Goal: Task Accomplishment & Management: Complete application form

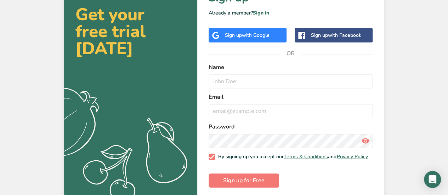
scroll to position [29, 0]
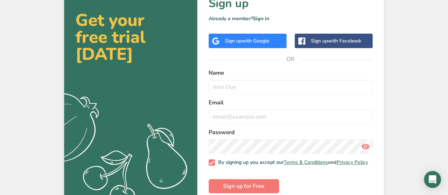
click at [235, 45] on div "Sign up with Google" at bounding box center [247, 41] width 78 height 15
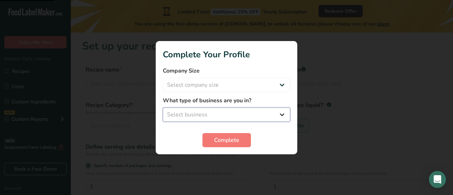
click at [253, 113] on select "Select business Packaged Food Manufacturer Restaurant & Cafe Bakery Meal Plans …" at bounding box center [226, 115] width 127 height 14
select select "6"
click at [163, 108] on select "Select business Packaged Food Manufacturer Restaurant & Cafe Bakery Meal Plans …" at bounding box center [226, 115] width 127 height 14
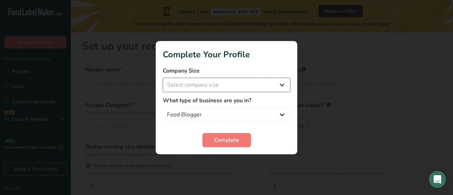
click at [216, 87] on select "Select company size Fewer than 10 Employees 10 to 50 Employees 51 to 500 Employ…" at bounding box center [226, 85] width 127 height 14
select select "1"
click at [163, 78] on select "Select company size Fewer than 10 Employees 10 to 50 Employees 51 to 500 Employ…" at bounding box center [226, 85] width 127 height 14
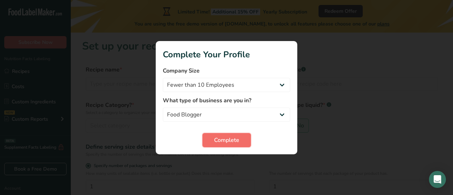
click at [214, 135] on button "Complete" at bounding box center [226, 140] width 48 height 14
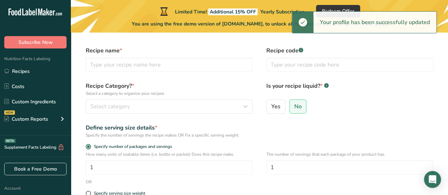
scroll to position [19, 0]
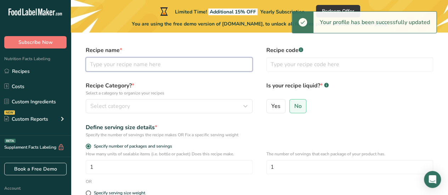
click at [148, 65] on input "text" at bounding box center [169, 64] width 167 height 14
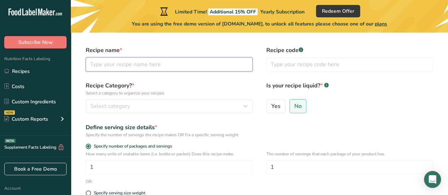
type input "B"
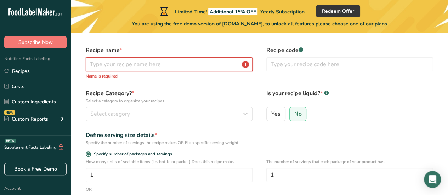
type input "r"
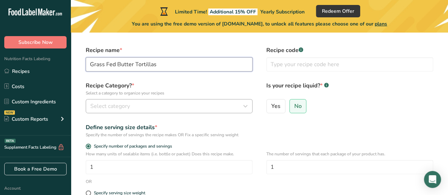
type input "Grass Fed Butter Tortillas"
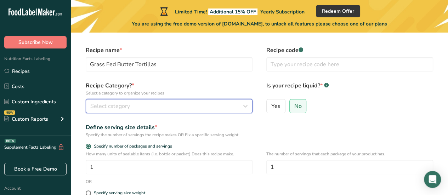
click at [136, 101] on button "Select category" at bounding box center [169, 106] width 167 height 14
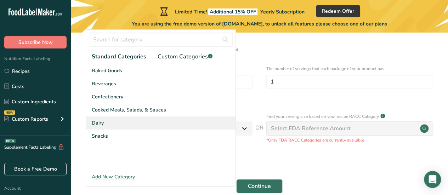
scroll to position [97, 0]
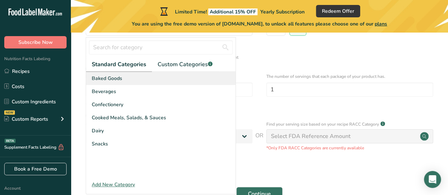
click at [131, 80] on div "Baked Goods" at bounding box center [160, 78] width 149 height 13
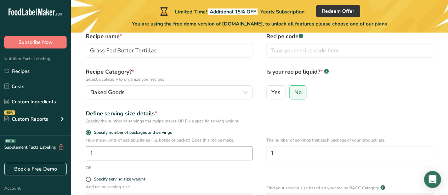
scroll to position [51, 0]
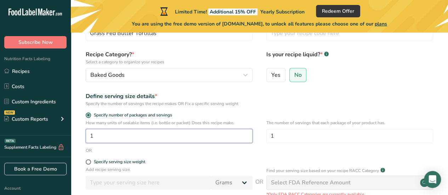
click at [146, 139] on input "1" at bounding box center [169, 136] width 167 height 14
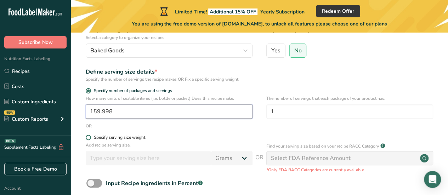
type input "159.998"
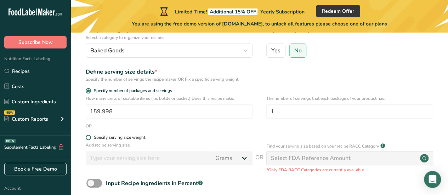
click at [173, 137] on label "Specify serving size weight" at bounding box center [169, 137] width 167 height 5
click at [90, 137] on input "Specify serving size weight" at bounding box center [88, 137] width 5 height 5
radio input "true"
radio input "false"
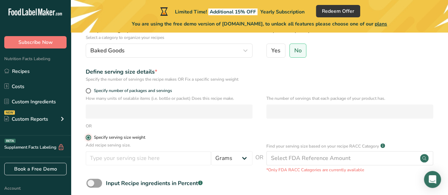
scroll to position [84, 0]
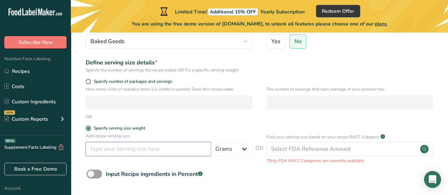
click at [170, 149] on input "number" at bounding box center [148, 149] width 125 height 14
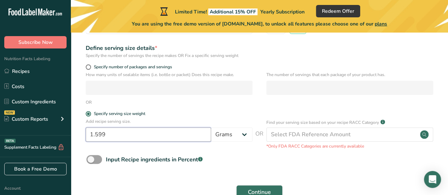
scroll to position [99, 0]
type input "1.599"
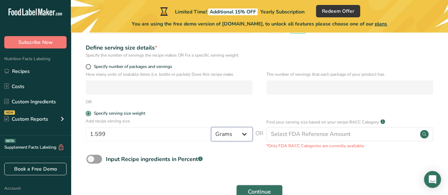
click at [231, 137] on select "Grams kg mg mcg lb oz l mL fl oz tbsp tsp cup qt gallon" at bounding box center [231, 134] width 41 height 14
select select "5"
click at [211, 127] on select "Grams kg mg mcg lb oz l mL fl oz tbsp tsp cup qt gallon" at bounding box center [231, 134] width 41 height 14
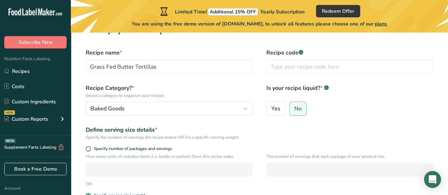
scroll to position [0, 0]
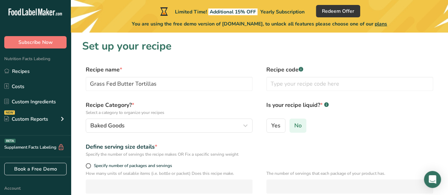
click at [294, 123] on span "No" at bounding box center [297, 125] width 7 height 7
click at [294, 123] on input "No" at bounding box center [291, 125] width 5 height 5
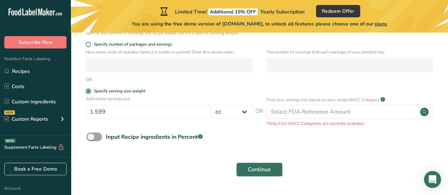
scroll to position [122, 0]
click at [276, 170] on button "Continue" at bounding box center [259, 169] width 46 height 14
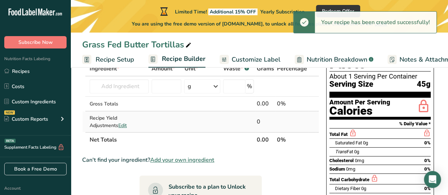
scroll to position [7, 0]
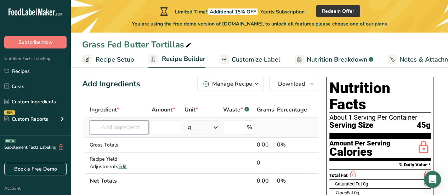
click at [118, 132] on input "text" at bounding box center [119, 127] width 59 height 14
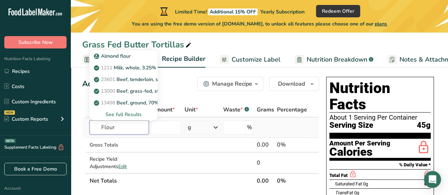
type input "Flour"
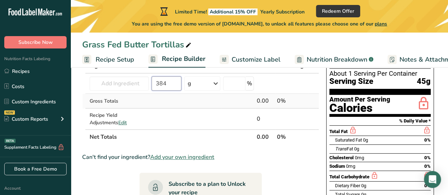
scroll to position [43, 0]
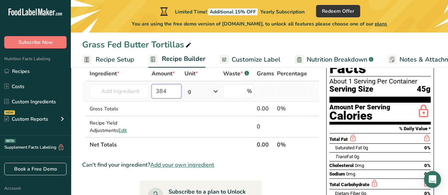
type input "384"
click at [282, 90] on td at bounding box center [291, 91] width 33 height 20
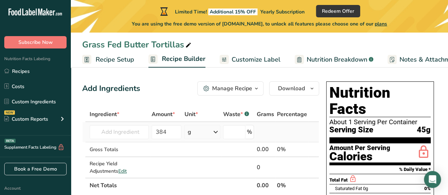
scroll to position [35, 0]
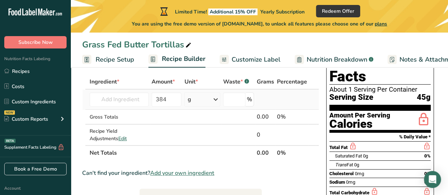
click at [132, 90] on td "Almond flour 11413 Potato flour 20647 Millet flour 20003 Arrowroot flour 20131 …" at bounding box center [119, 100] width 62 height 20
click at [129, 94] on input "text" at bounding box center [119, 99] width 59 height 14
type input "f"
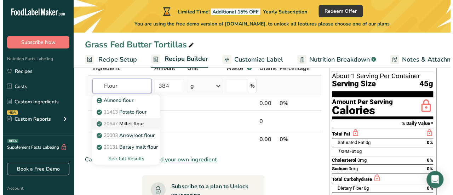
scroll to position [49, 0]
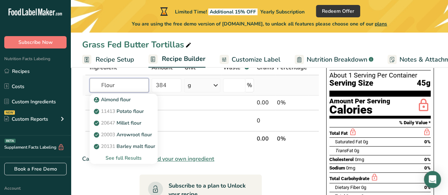
type input "Flour"
click at [133, 155] on div "See full Results" at bounding box center [123, 157] width 57 height 7
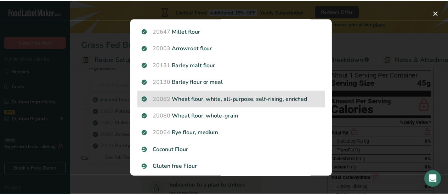
scroll to position [51, 0]
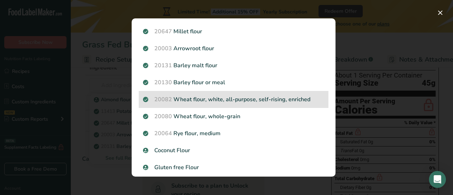
click at [249, 104] on div "20082 Wheat flour, white, all-purpose, self-rising, enriched" at bounding box center [234, 99] width 190 height 17
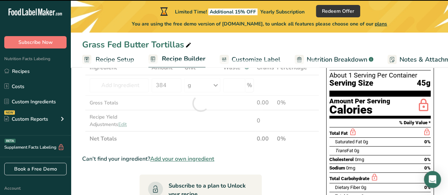
type input "0"
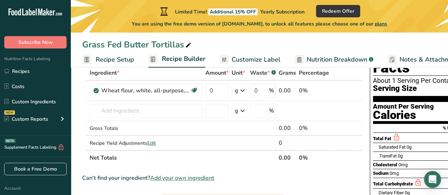
scroll to position [17, 0]
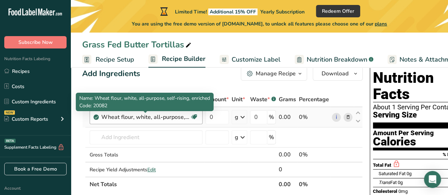
click at [176, 117] on div "Wheat flour, white, all-purpose, self-rising, enriched" at bounding box center [145, 117] width 88 height 8
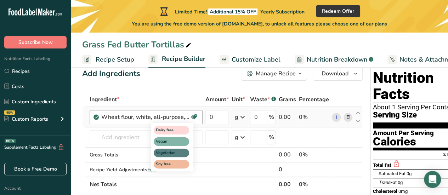
click at [195, 117] on icon at bounding box center [193, 116] width 7 height 11
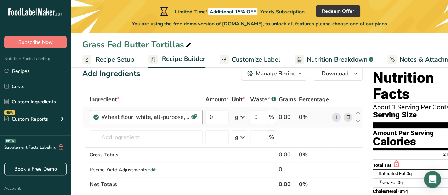
click at [172, 116] on div "Wheat flour, white, all-purpose, self-rising, enriched" at bounding box center [145, 117] width 88 height 8
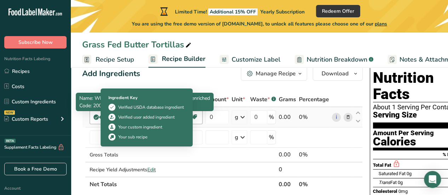
click at [90, 118] on div "Wheat flour, white, all-purpose, self-rising, enriched Dairy free Vegan Vegetar…" at bounding box center [146, 117] width 113 height 14
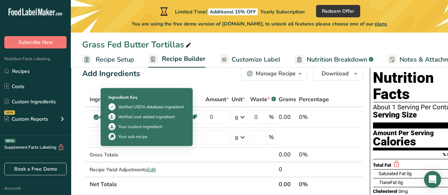
click at [99, 117] on div at bounding box center [100, 117] width 2 height 4
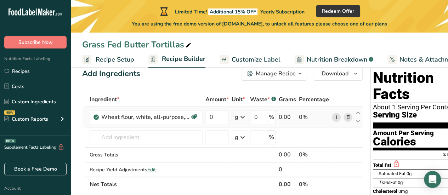
click at [336, 116] on link "i" at bounding box center [336, 117] width 9 height 9
click at [0, 0] on div "Dairy free Vegan Vegetarian Soy free" at bounding box center [0, 0] width 0 height 0
click at [201, 115] on div "Wheat flour, white, all-purpose, self-rising, enriched Dairy free Vegan Vegetar…" at bounding box center [146, 117] width 113 height 14
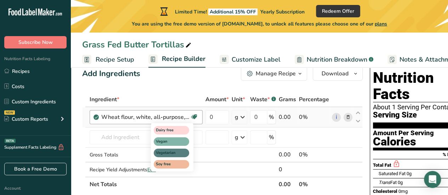
click at [193, 116] on icon at bounding box center [193, 116] width 7 height 11
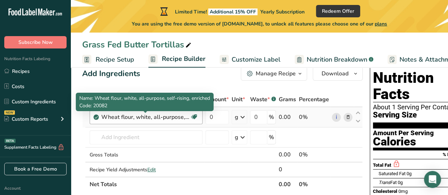
click at [140, 119] on div "Wheat flour, white, all-purpose, self-rising, enriched" at bounding box center [145, 117] width 88 height 8
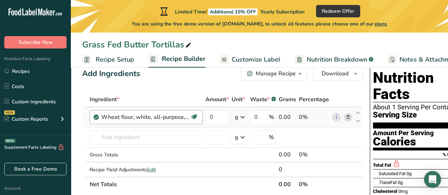
click at [140, 119] on div "Wheat flour, white, all-purpose, self-rising, enriched" at bounding box center [145, 117] width 88 height 8
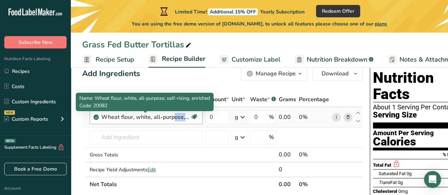
click at [140, 119] on div "Wheat flour, white, all-purpose, self-rising, enriched" at bounding box center [145, 117] width 88 height 8
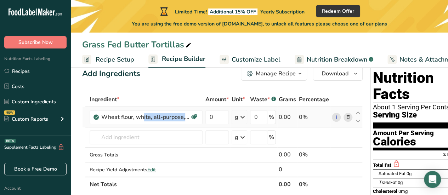
click at [346, 116] on icon at bounding box center [347, 117] width 5 height 7
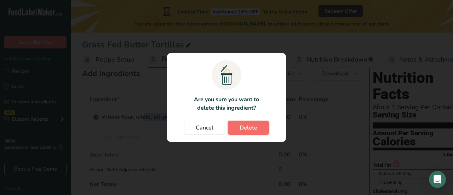
click at [238, 128] on button "Delete" at bounding box center [248, 128] width 41 height 14
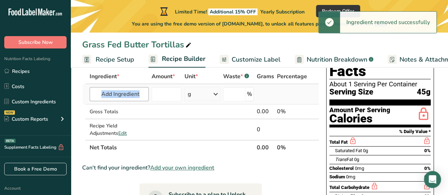
scroll to position [0, 0]
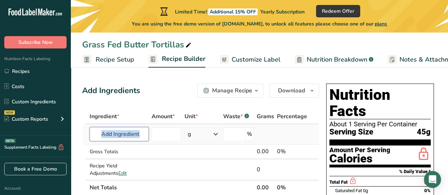
click at [113, 135] on input "text" at bounding box center [119, 134] width 59 height 14
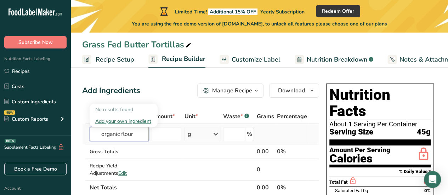
type input "organic flour"
click at [126, 119] on div "Add your own ingredient" at bounding box center [123, 120] width 57 height 7
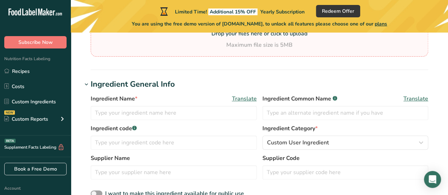
scroll to position [93, 0]
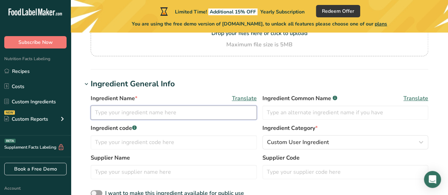
click at [177, 113] on input "text" at bounding box center [174, 112] width 166 height 14
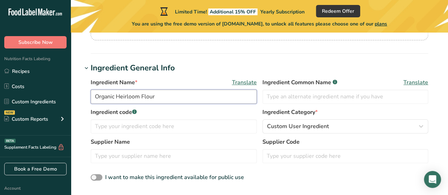
scroll to position [109, 0]
type input "Organic Heirloom Flour"
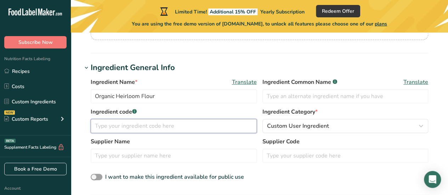
click at [167, 125] on input "text" at bounding box center [174, 126] width 166 height 14
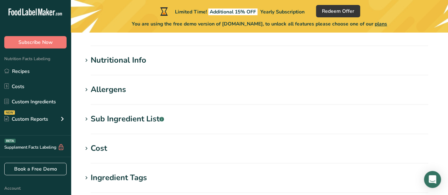
scroll to position [258, 0]
click at [186, 70] on section "Nutritional Info Serving Size .a-a{fill:#347362;}.b-a{fill:#fff;} Add ingredien…" at bounding box center [259, 65] width 354 height 21
click at [145, 63] on div "Nutritional Info" at bounding box center [119, 61] width 56 height 12
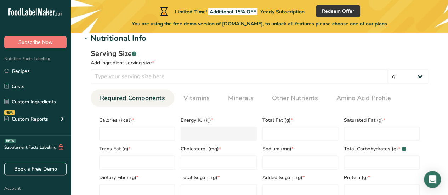
scroll to position [280, 0]
click at [143, 79] on input "number" at bounding box center [239, 77] width 297 height 14
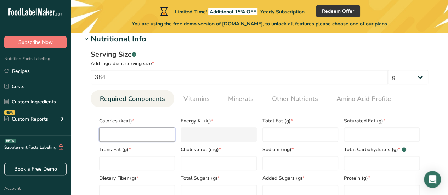
click at [127, 134] on input "number" at bounding box center [137, 134] width 76 height 14
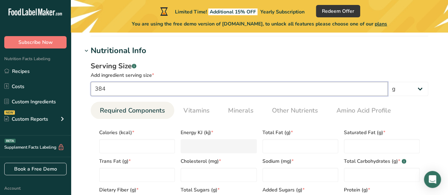
drag, startPoint x: 139, startPoint y: 90, endPoint x: 80, endPoint y: 87, distance: 58.5
click at [80, 87] on section "Add new ingredient Back to recipe Ingredient Spec Sheet .a-a{fill:#347362;}.b-a…" at bounding box center [259, 117] width 377 height 704
type input "40"
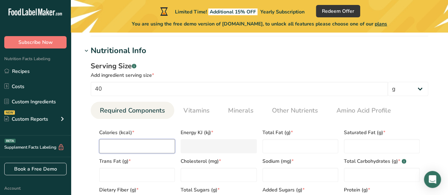
click at [106, 143] on input "number" at bounding box center [137, 146] width 76 height 14
type input "1"
type KJ "4.2"
type input "15"
type KJ "62.8"
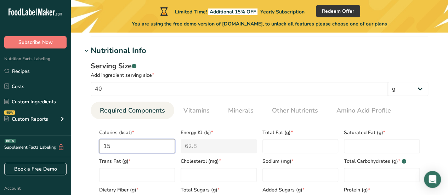
type input "150"
type KJ "627.6"
type input "150"
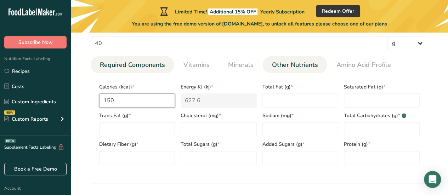
scroll to position [314, 0]
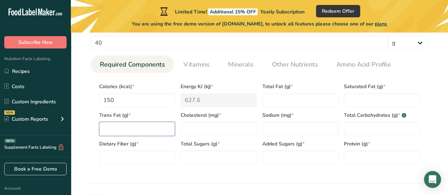
click at [147, 129] on Fat "number" at bounding box center [137, 129] width 76 height 14
click at [287, 97] on Fat "number" at bounding box center [300, 100] width 76 height 14
type Fat "1"
click at [339, 156] on div "Added Sugars (g) *" at bounding box center [299, 150] width 81 height 29
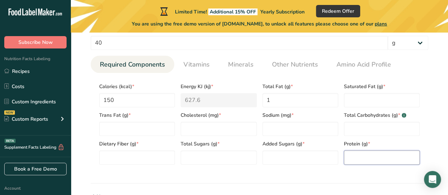
click at [356, 158] on input "number" at bounding box center [382, 157] width 76 height 14
type input "4"
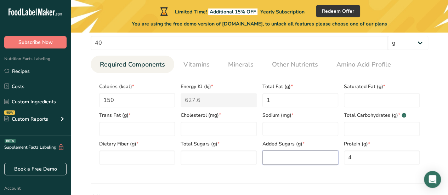
click at [292, 156] on Sugars "number" at bounding box center [300, 157] width 76 height 14
type Sugars "0"
click at [369, 99] on Fat "number" at bounding box center [382, 100] width 76 height 14
type Fat "0"
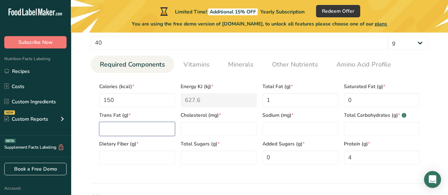
click at [138, 128] on Fat "number" at bounding box center [137, 129] width 76 height 14
type Fat "0"
type input "0"
type Carbohydrates "30"
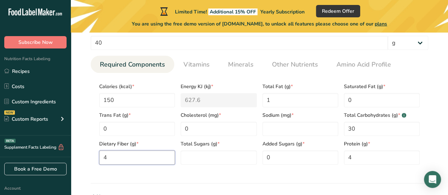
type Fiber "4"
click at [284, 113] on span "Sodium (mg) *" at bounding box center [300, 114] width 76 height 7
click at [266, 137] on div "Added Sugars (g) * 0" at bounding box center [299, 150] width 81 height 29
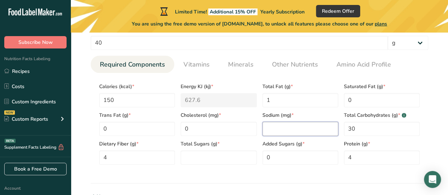
click at [271, 133] on input "number" at bounding box center [300, 129] width 76 height 14
type input "0"
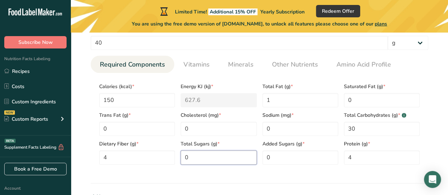
type Sugars "0"
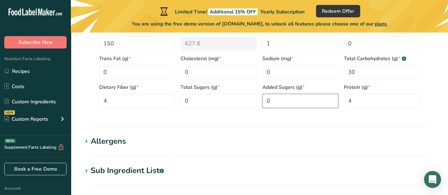
scroll to position [392, 0]
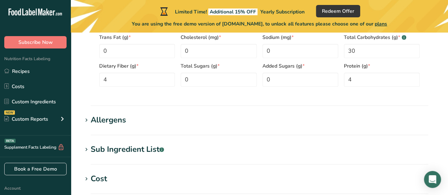
click at [202, 125] on h1 "Allergens" at bounding box center [259, 120] width 354 height 12
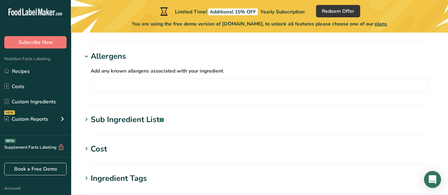
scroll to position [455, 0]
click at [161, 85] on input "text" at bounding box center [259, 85] width 337 height 11
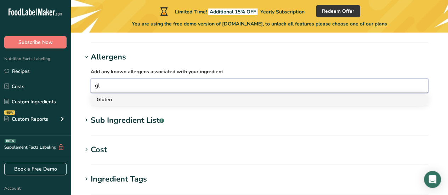
type input "gl"
click at [157, 96] on div "Gluten" at bounding box center [254, 99] width 314 height 7
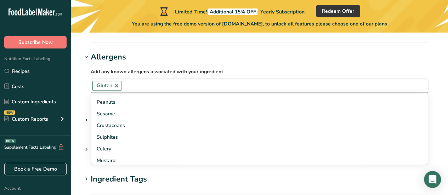
scroll to position [67, 0]
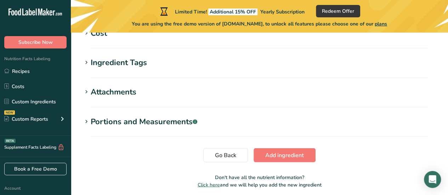
scroll to position [589, 0]
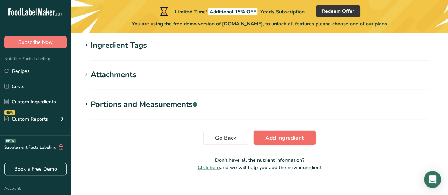
click at [283, 137] on span "Add ingredient" at bounding box center [284, 137] width 39 height 8
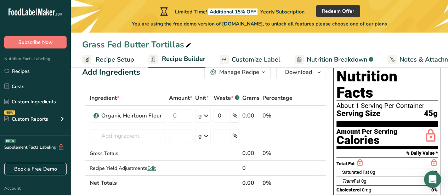
scroll to position [21, 0]
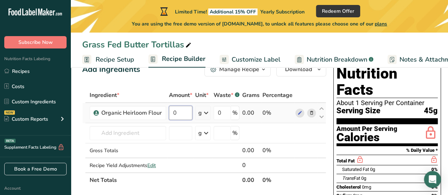
click at [183, 114] on input "0" at bounding box center [180, 113] width 23 height 14
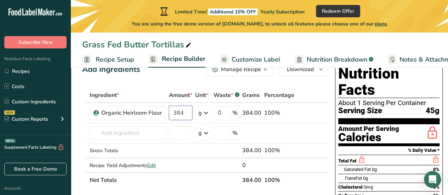
type input "384"
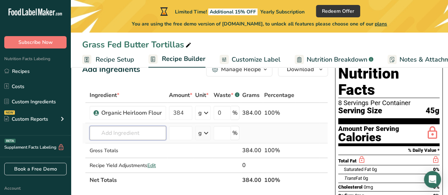
click at [144, 129] on input "text" at bounding box center [128, 133] width 76 height 14
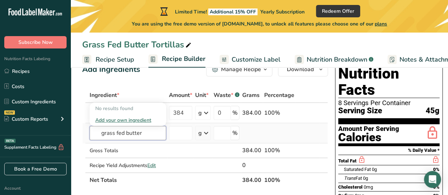
type input "grass fed butter"
click at [130, 119] on div "Add your own ingredient" at bounding box center [127, 119] width 65 height 7
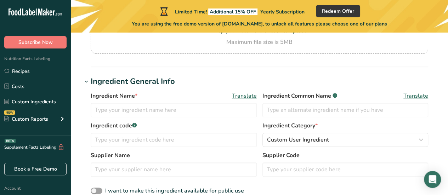
scroll to position [100, 0]
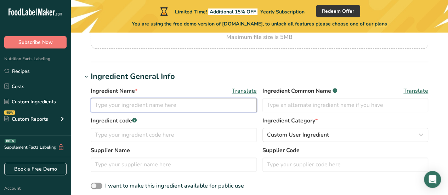
click at [164, 105] on input "text" at bounding box center [174, 105] width 166 height 14
type input "F"
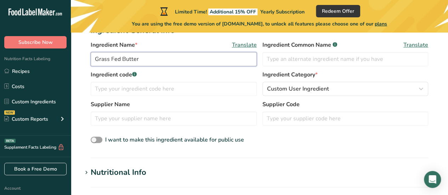
scroll to position [180, 0]
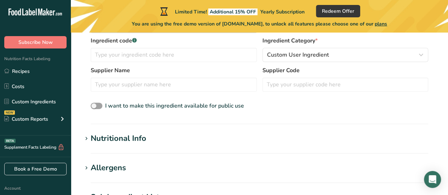
type input "Grass Fed Butter"
click at [144, 141] on div "Nutritional Info" at bounding box center [119, 139] width 56 height 12
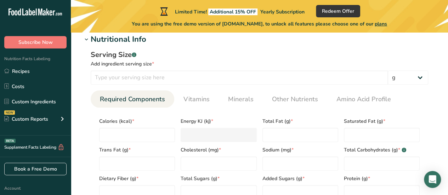
scroll to position [280, 0]
click at [163, 76] on input "number" at bounding box center [239, 77] width 297 height 14
type input "14"
click at [150, 133] on input "number" at bounding box center [137, 134] width 76 height 14
type input "1"
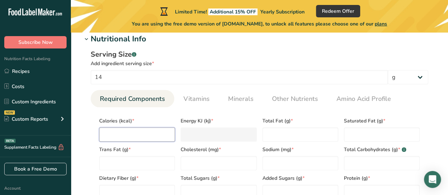
type KJ "4.2"
type input "10"
type KJ "41.8"
type input "100"
type KJ "418.4"
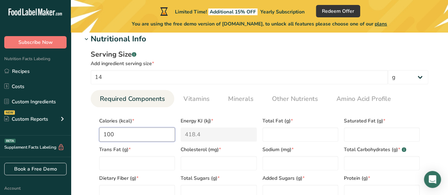
type input "100"
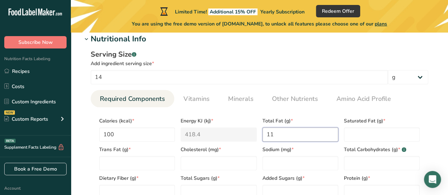
type Fat "11"
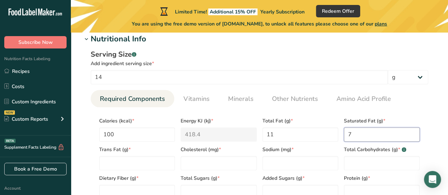
type Fat "7"
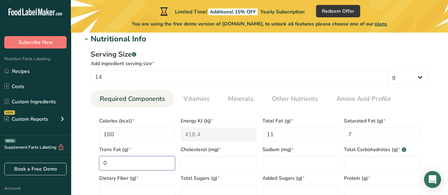
type Fat "0"
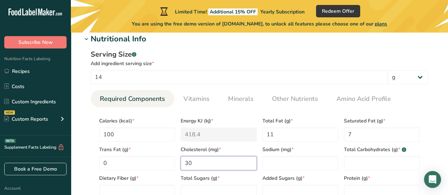
type input "30"
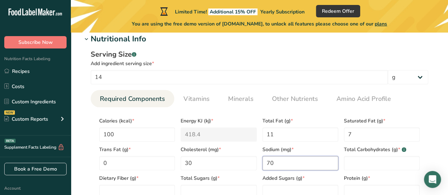
type input "70"
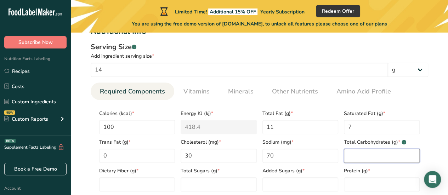
scroll to position [287, 0]
type Carbohydrates "0"
type Fiber "0"
type Sugars "0"
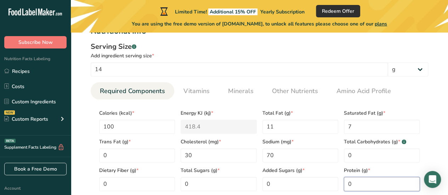
type input "0"
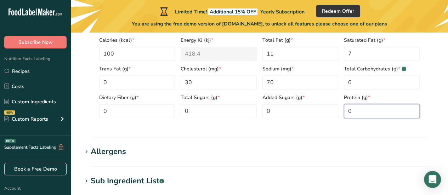
scroll to position [401, 0]
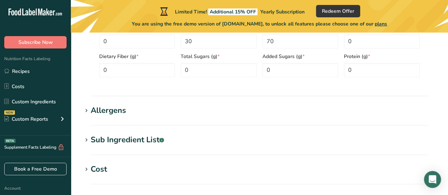
click at [262, 107] on h1 "Allergens" at bounding box center [259, 111] width 354 height 12
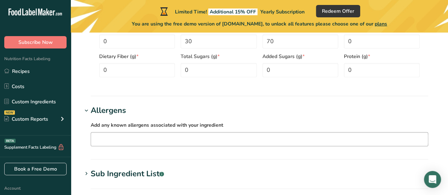
click at [196, 143] on input "text" at bounding box center [259, 138] width 337 height 11
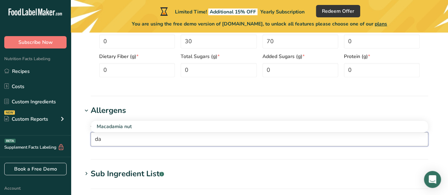
type input "d"
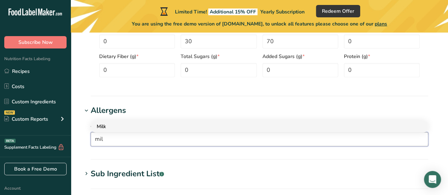
type input "mil"
click at [188, 126] on div "Milk" at bounding box center [254, 126] width 314 height 7
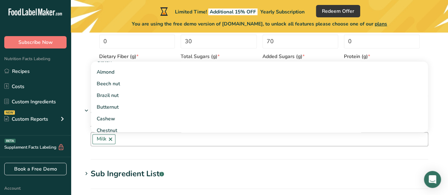
scroll to position [163, 0]
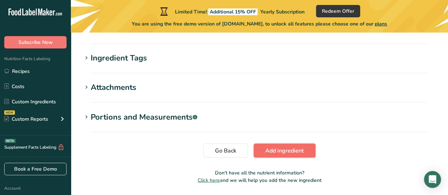
click at [259, 147] on button "Add ingredient" at bounding box center [284, 150] width 62 height 14
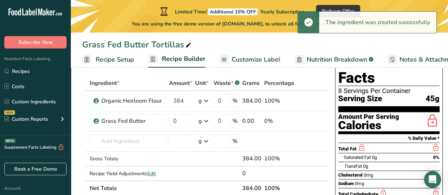
scroll to position [35, 0]
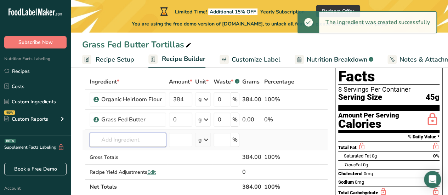
click at [148, 138] on input "text" at bounding box center [128, 140] width 76 height 14
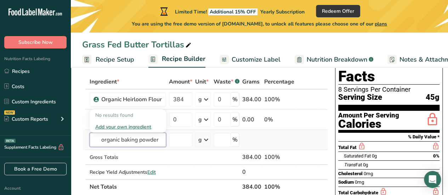
type input "organic baking powder"
click at [108, 126] on div "Add your own ingredient" at bounding box center [127, 126] width 65 height 7
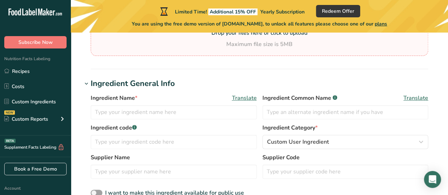
scroll to position [94, 0]
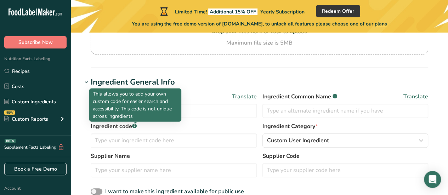
click at [137, 115] on p "This allows you to add your own custom code for easier search and accessibility…" at bounding box center [135, 105] width 85 height 30
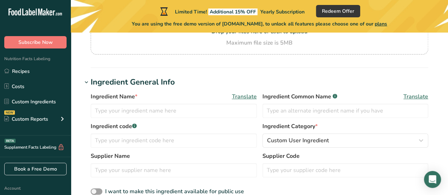
click at [217, 117] on div "Ingredient Name * Translate Ingredient Common Name .a-a{fill:#347362;}.b-a{fill…" at bounding box center [259, 107] width 337 height 30
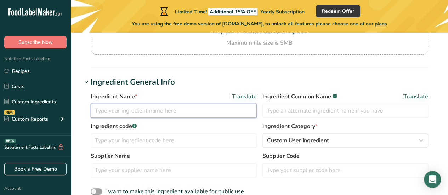
click at [214, 112] on input "text" at bounding box center [174, 111] width 166 height 14
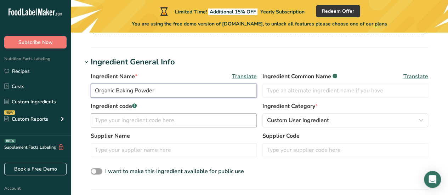
type input "Organic Baking Powder"
click at [194, 125] on input "text" at bounding box center [174, 120] width 166 height 14
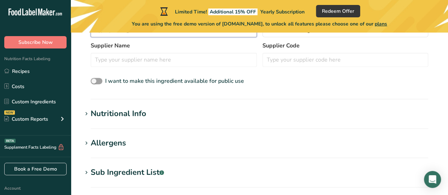
scroll to position [206, 0]
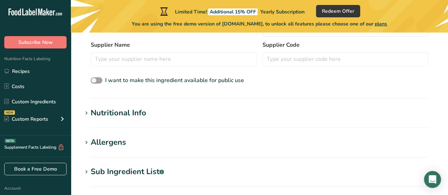
click at [186, 121] on section "Nutritional Info Serving Size .a-a{fill:#347362;}.b-a{fill:#fff;} Add ingredien…" at bounding box center [259, 117] width 354 height 21
click at [184, 115] on h1 "Nutritional Info" at bounding box center [259, 113] width 354 height 12
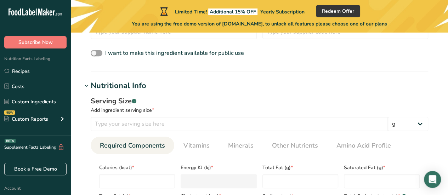
scroll to position [233, 0]
click at [199, 124] on input "number" at bounding box center [239, 123] width 297 height 14
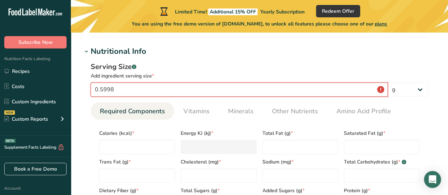
scroll to position [269, 0]
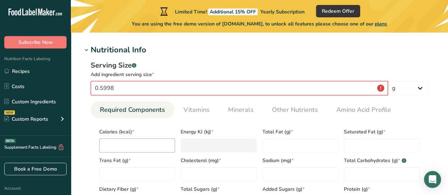
type input "0.5998"
click at [153, 151] on input "number" at bounding box center [137, 145] width 76 height 14
type input "0"
type KJ "0"
type input "0"
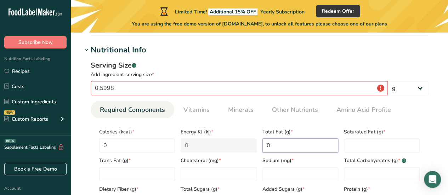
type Fat "0"
type input "0"
type input "40"
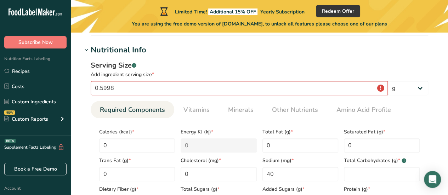
scroll to position [373, 0]
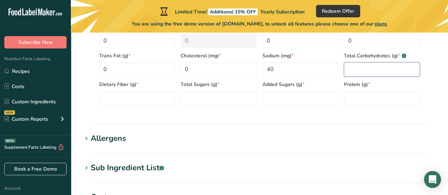
click at [383, 71] on Carbohydrates "number" at bounding box center [382, 69] width 76 height 14
type Carbohydrates "0"
type Fiber "0"
type Sugars "0"
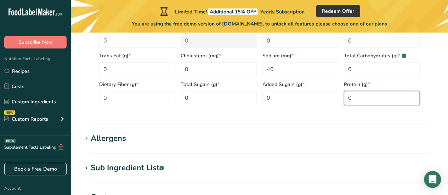
type input "0"
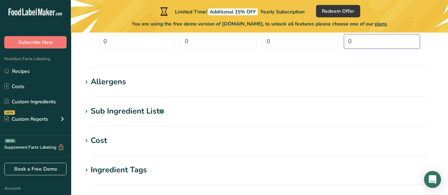
scroll to position [443, 0]
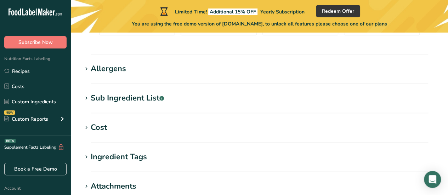
click at [187, 99] on h1 "Sub Ingredient List .a-a{fill:#347362;}.b-a{fill:#fff;}" at bounding box center [259, 98] width 354 height 12
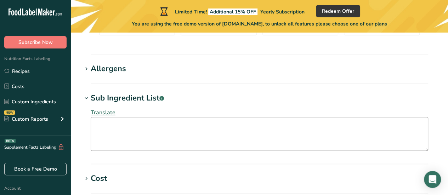
scroll to position [459, 0]
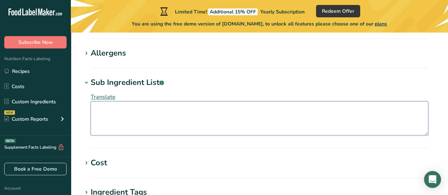
click at [171, 121] on textarea at bounding box center [259, 118] width 337 height 34
paste textarea "CORNSTARCH, MONOCALCIUM PHOSPHATE, and BAKING SODA (SODIUM BICARBONATE)"
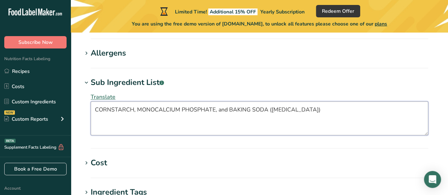
type textarea "CORNSTARCH, MONOCALCIUM PHOSPHATE, and BAKING SODA (SODIUM BICARBONATE)"
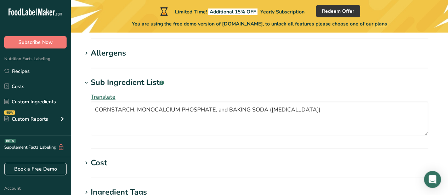
click at [186, 138] on div "Translate CORNSTARCH, MONOCALCIUM PHOSPHATE, and BAKING SODA (SODIUM BICARBONAT…" at bounding box center [259, 113] width 354 height 51
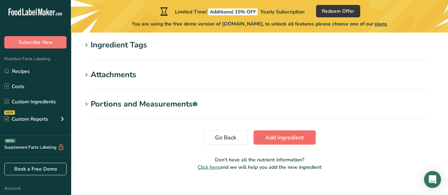
click at [270, 137] on span "Add ingredient" at bounding box center [284, 137] width 39 height 8
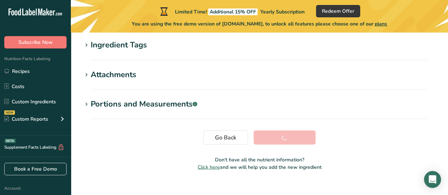
scroll to position [209, 0]
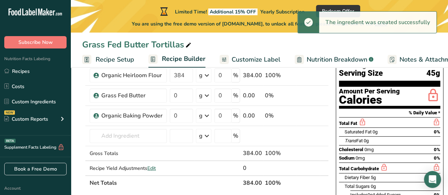
scroll to position [45, 0]
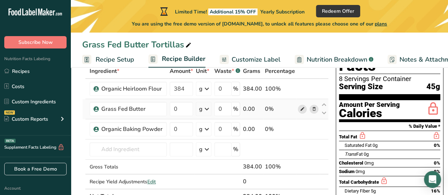
click at [300, 110] on icon at bounding box center [302, 108] width 5 height 7
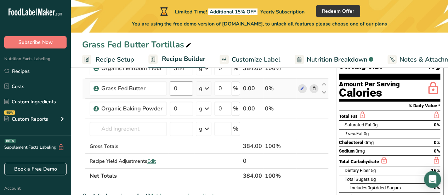
scroll to position [66, 0]
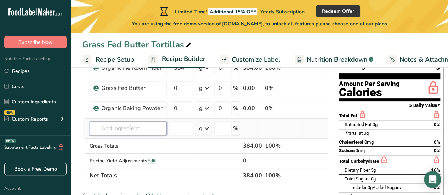
click at [144, 128] on input "text" at bounding box center [128, 128] width 77 height 14
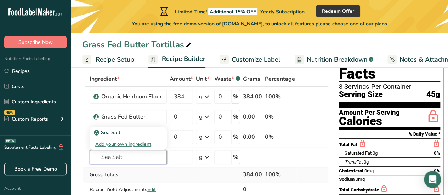
scroll to position [37, 0]
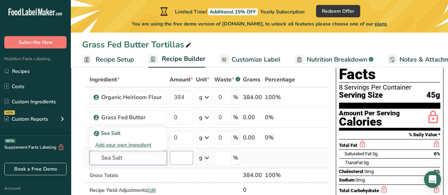
type input "Sea Salt"
click at [186, 157] on input "number" at bounding box center [181, 158] width 23 height 14
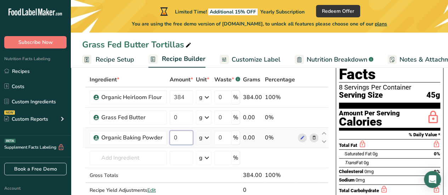
click at [185, 138] on input "0" at bounding box center [181, 138] width 23 height 14
click at [182, 159] on div "Ingredient * Amount * Unit * Waste * .a-a{fill:#347362;}.b-a{fill:#fff;} Grams …" at bounding box center [205, 142] width 246 height 140
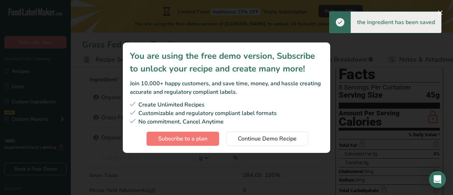
click at [253, 30] on div "Subscription modal" at bounding box center [226, 97] width 453 height 195
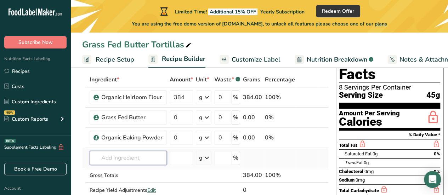
click at [122, 160] on input "text" at bounding box center [128, 158] width 77 height 14
type input "Sea Salt"
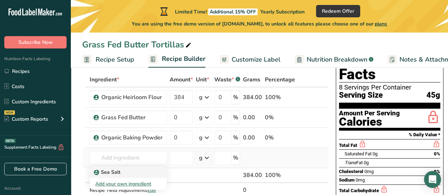
click at [114, 174] on p "Sea Salt" at bounding box center [107, 171] width 25 height 7
type input "Sea Salt"
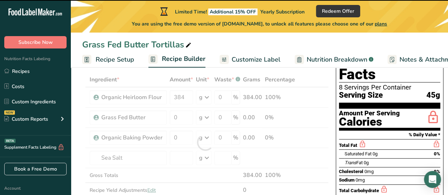
type input "0"
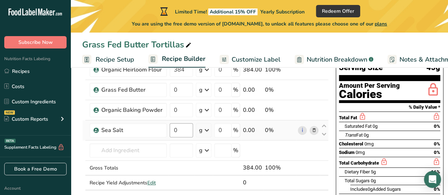
scroll to position [65, 0]
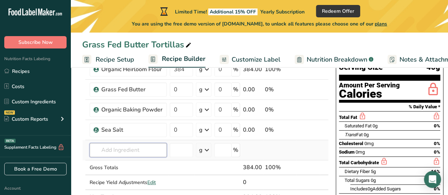
click at [140, 148] on input "text" at bounding box center [128, 150] width 77 height 14
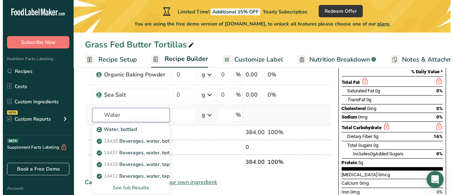
scroll to position [125, 0]
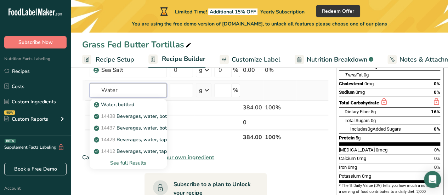
type input "Water"
click at [128, 162] on div "See full Results" at bounding box center [128, 162] width 66 height 7
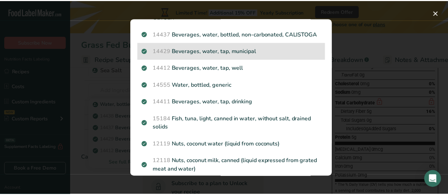
scroll to position [0, 0]
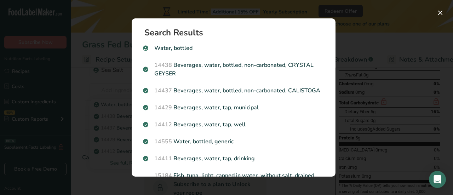
click at [86, 108] on div "Search results modal" at bounding box center [226, 97] width 453 height 195
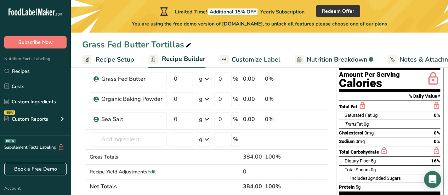
scroll to position [75, 0]
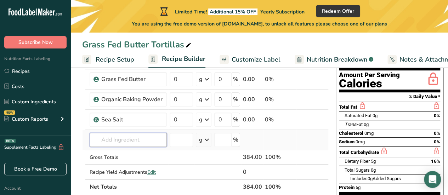
click at [131, 142] on input "text" at bounding box center [128, 140] width 77 height 14
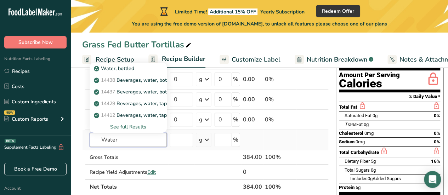
click at [128, 142] on input "Water" at bounding box center [128, 140] width 77 height 14
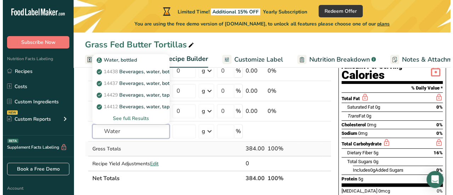
scroll to position [83, 0]
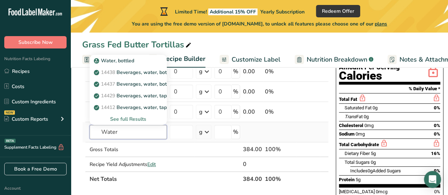
type input "Water"
click at [138, 116] on div "See full Results" at bounding box center [128, 118] width 66 height 7
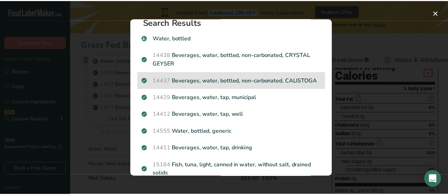
scroll to position [11, 0]
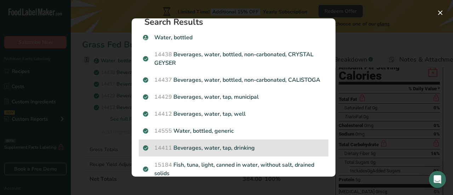
click at [261, 152] on p "14411 Beverages, water, tap, drinking" at bounding box center [233, 148] width 181 height 8
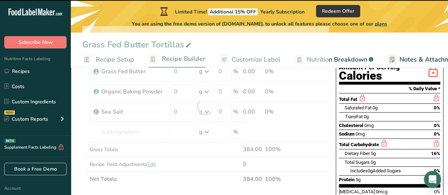
type input "0"
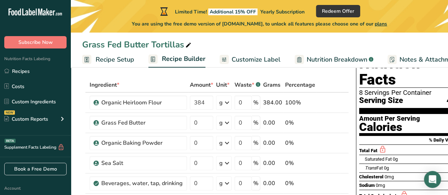
scroll to position [0, 0]
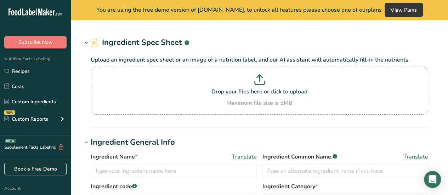
type input "Grass Fed Butter"
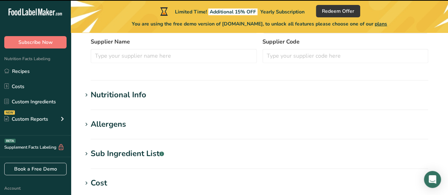
scroll to position [250, 0]
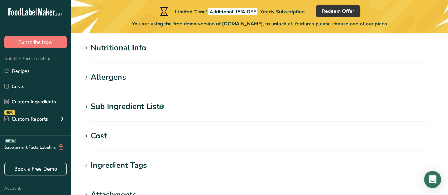
click at [188, 105] on h1 "Sub Ingredient List .a-a{fill:#347362;}.b-a{fill:#fff;}" at bounding box center [259, 107] width 354 height 12
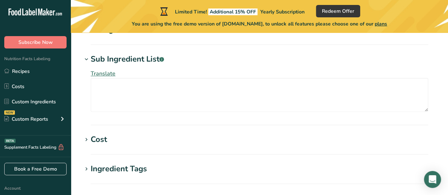
scroll to position [299, 0]
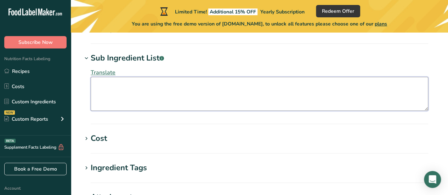
click at [190, 96] on textarea at bounding box center [259, 94] width 337 height 34
paste textarea "Pasteurized cream , salt"
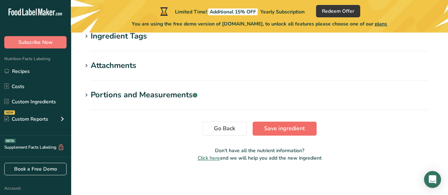
type textarea "Pasteurized cream , salt"
click at [275, 130] on span "Save ingredient" at bounding box center [284, 128] width 41 height 8
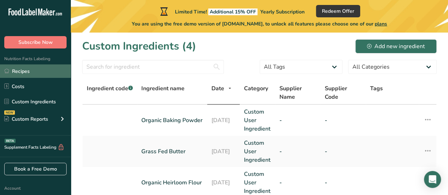
click at [47, 69] on link "Recipes" at bounding box center [35, 70] width 71 height 13
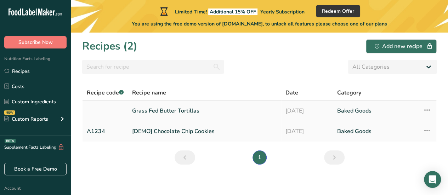
click at [184, 114] on link "Grass Fed Butter Tortillas" at bounding box center [204, 110] width 145 height 15
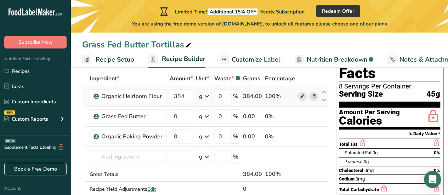
scroll to position [38, 0]
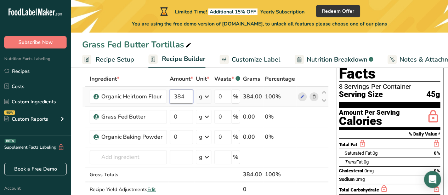
drag, startPoint x: 188, startPoint y: 97, endPoint x: 172, endPoint y: 97, distance: 16.3
click at [172, 97] on input "384" at bounding box center [181, 97] width 23 height 14
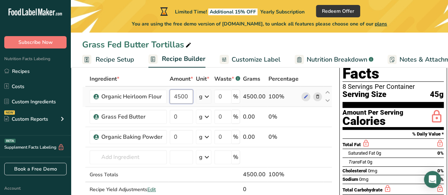
type input "4500"
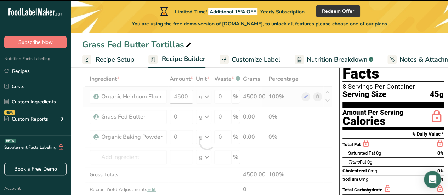
type input "0"
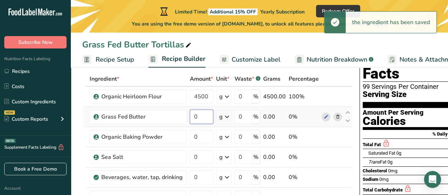
click at [196, 115] on input "0" at bounding box center [201, 117] width 23 height 14
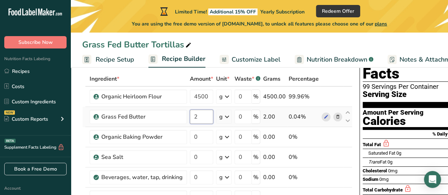
type input "2"
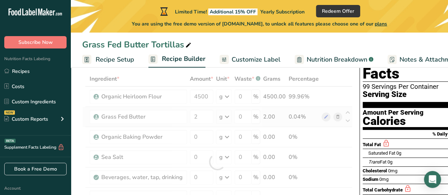
click at [226, 117] on div "Ingredient * Amount * Unit * Waste * .a-a{fill:#347362;}.b-a{fill:#fff;} Grams …" at bounding box center [217, 161] width 270 height 180
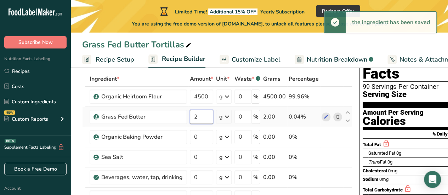
click at [195, 117] on input "2" at bounding box center [201, 117] width 23 height 14
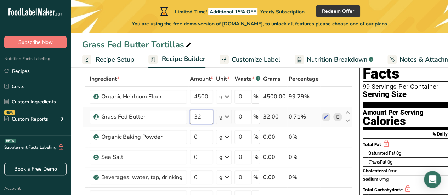
type input "32"
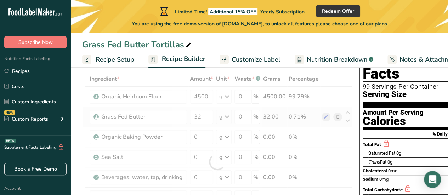
click at [222, 117] on div "Ingredient * Amount * Unit * Waste * .a-a{fill:#347362;}.b-a{fill:#fff;} Grams …" at bounding box center [217, 161] width 270 height 180
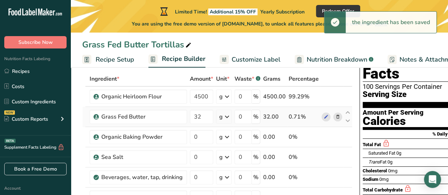
click at [228, 120] on icon at bounding box center [227, 116] width 8 height 13
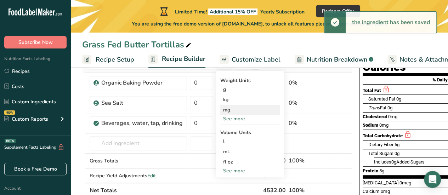
scroll to position [93, 0]
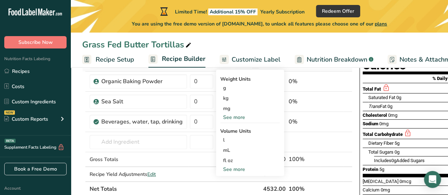
click at [242, 115] on div "See more" at bounding box center [249, 117] width 59 height 7
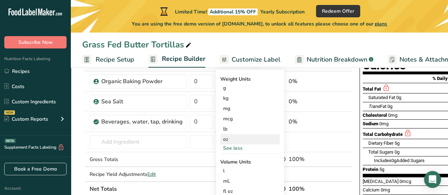
click at [236, 136] on div "oz" at bounding box center [249, 139] width 59 height 10
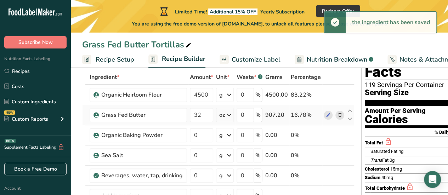
scroll to position [39, 0]
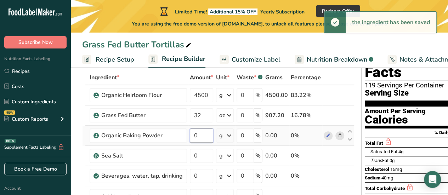
click at [197, 137] on input "0" at bounding box center [201, 135] width 23 height 14
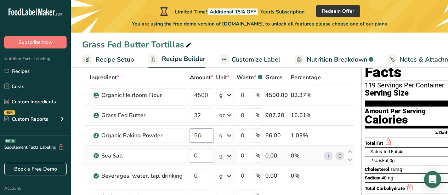
type input "56"
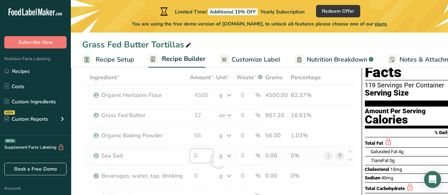
click at [196, 150] on div "Ingredient * Amount * Unit * Waste * .a-a{fill:#347362;}.b-a{fill:#fff;} Grams …" at bounding box center [218, 160] width 272 height 180
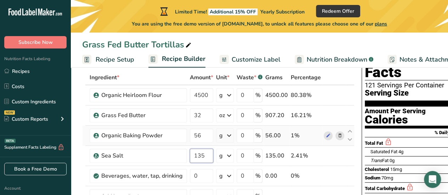
scroll to position [74, 0]
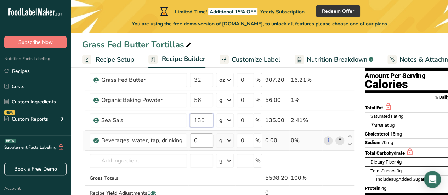
type input "135"
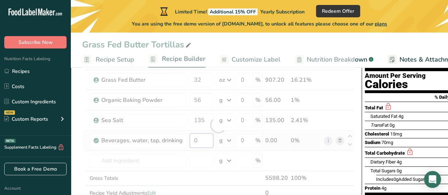
click at [205, 140] on div "Ingredient * Amount * Unit * Waste * .a-a{fill:#347362;}.b-a{fill:#fff;} Grams …" at bounding box center [218, 125] width 272 height 180
click at [220, 140] on div "Ingredient * Amount * Unit * Waste * .a-a{fill:#347362;}.b-a{fill:#fff;} Grams …" at bounding box center [218, 125] width 272 height 180
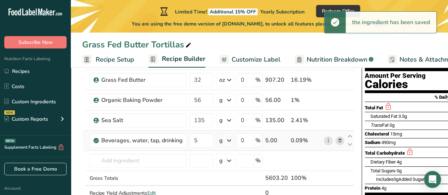
click at [220, 140] on div "g" at bounding box center [221, 140] width 4 height 8
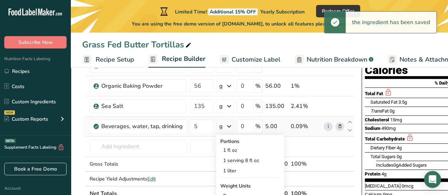
scroll to position [108, 0]
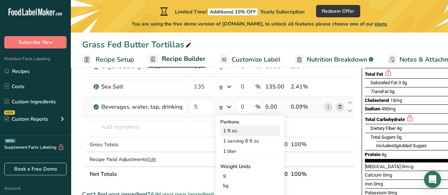
click at [245, 128] on div "1 fl oz" at bounding box center [249, 131] width 59 height 10
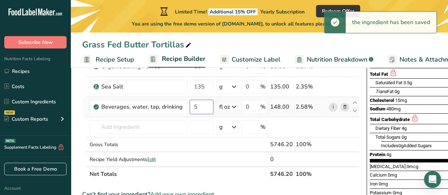
drag, startPoint x: 202, startPoint y: 107, endPoint x: 187, endPoint y: 107, distance: 15.6
click at [188, 107] on td "5" at bounding box center [201, 107] width 26 height 20
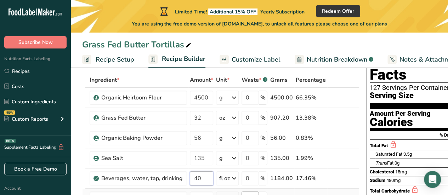
scroll to position [0, 0]
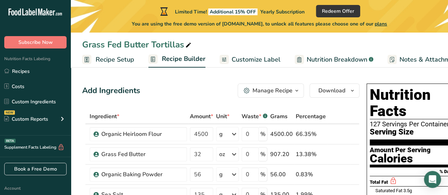
type input "40"
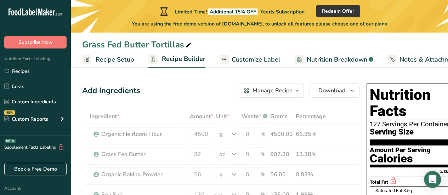
click at [194, 92] on div "Add Ingredients Manage Recipe Delete Recipe Duplicate Recipe Scale Recipe Save …" at bounding box center [220, 91] width 277 height 14
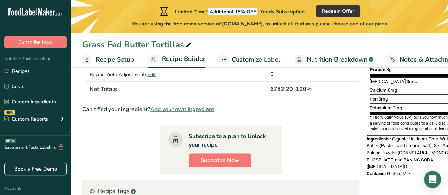
click at [382, 25] on span "plans" at bounding box center [380, 24] width 12 height 7
